Goal: Task Accomplishment & Management: Complete application form

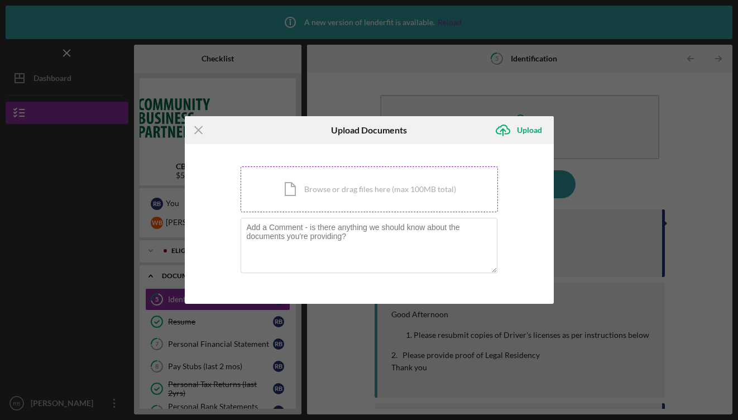
scroll to position [50, 0]
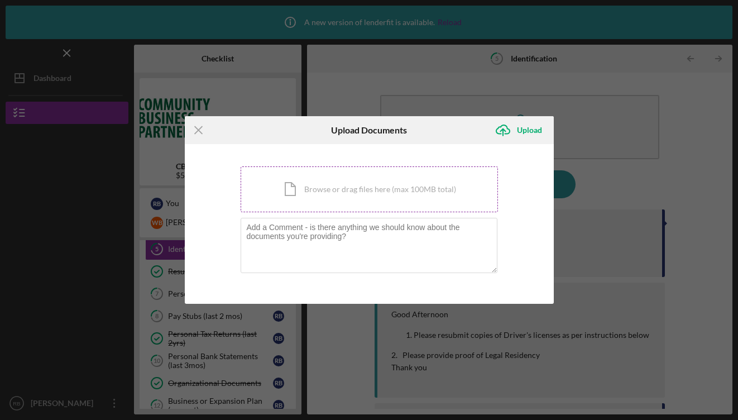
click at [343, 194] on div "Icon/Document Browse or drag files here (max 100MB total) Tap to choose files o…" at bounding box center [369, 189] width 257 height 46
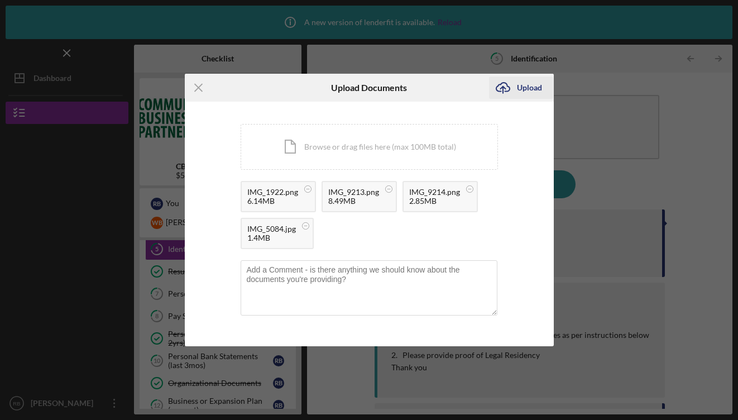
click at [523, 92] on div "Upload" at bounding box center [529, 87] width 25 height 22
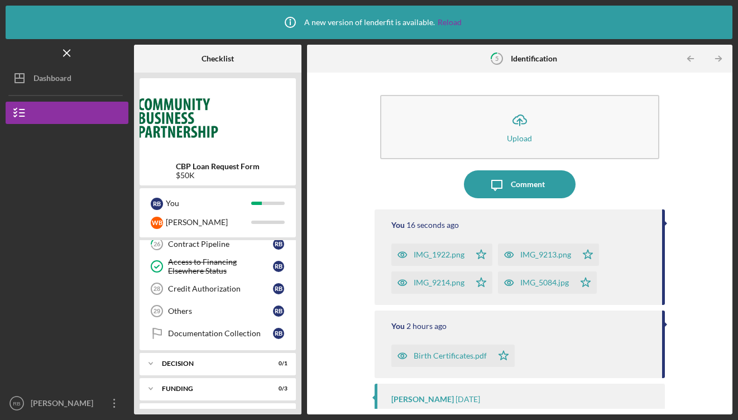
scroll to position [546, 0]
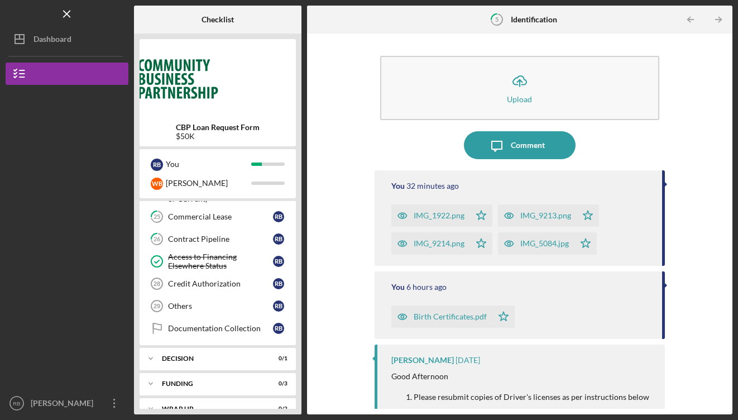
scroll to position [507, 0]
